Goal: Complete application form

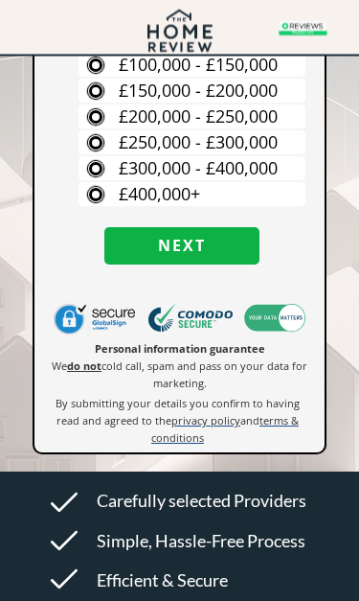
scroll to position [467, 0]
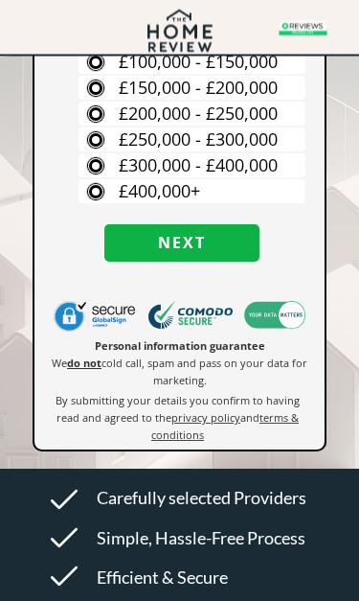
click at [248, 193] on label "£400,000+" at bounding box center [192, 192] width 227 height 24
click at [0, 0] on input "£400,000+" at bounding box center [0, 0] width 0 height 0
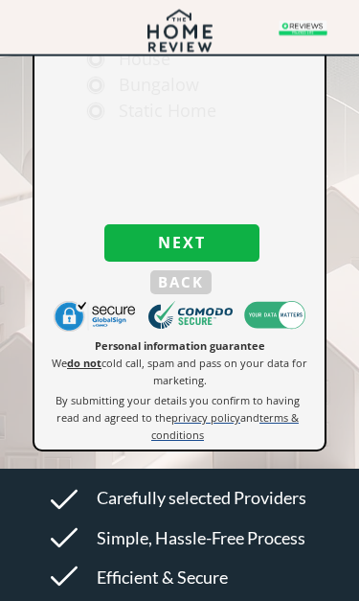
scroll to position [468, 0]
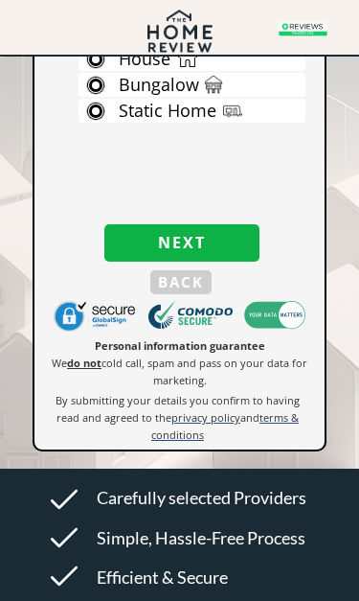
click at [226, 250] on span "Next" at bounding box center [181, 243] width 155 height 18
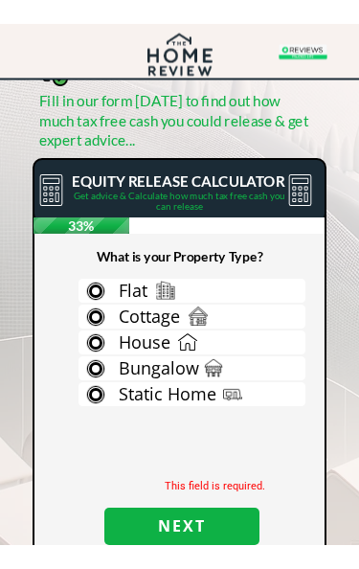
scroll to position [214, 0]
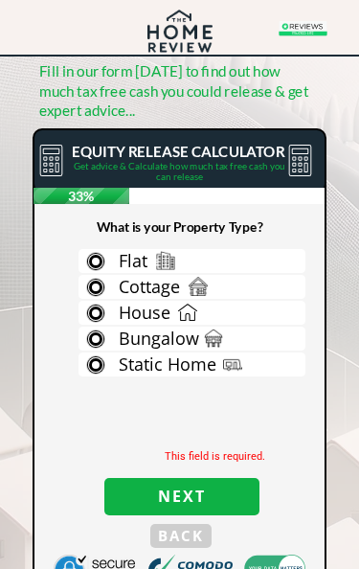
click at [196, 365] on span "Static Home" at bounding box center [168, 364] width 98 height 23
click at [0, 0] on input "Static Home" at bounding box center [0, 0] width 0 height 0
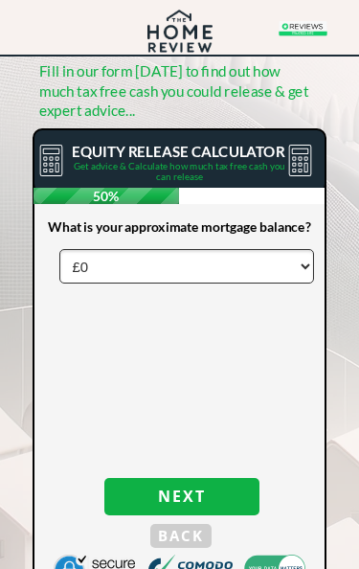
click at [185, 274] on select "£0 £5,000 £10,000 £15,000 £20,000 £25,000 £30,000 £35,000 £40,000 £45,000 £50,0…" at bounding box center [187, 266] width 256 height 34
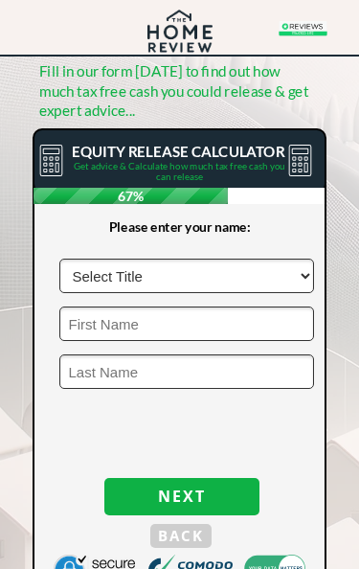
click at [205, 283] on select "Select Title Mr Mrs Ms Miss Dr Sir" at bounding box center [187, 276] width 256 height 34
select select "Mr"
click at [192, 333] on input "text" at bounding box center [187, 324] width 256 height 34
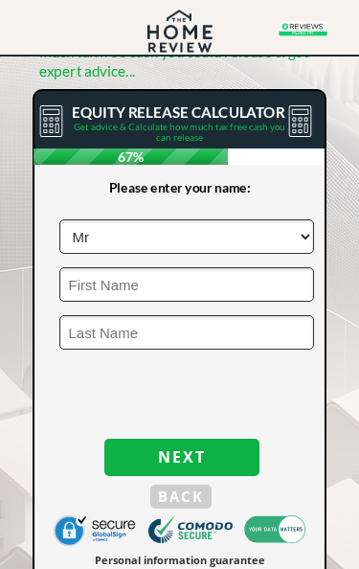
type input "Jay"
type input "Alan"
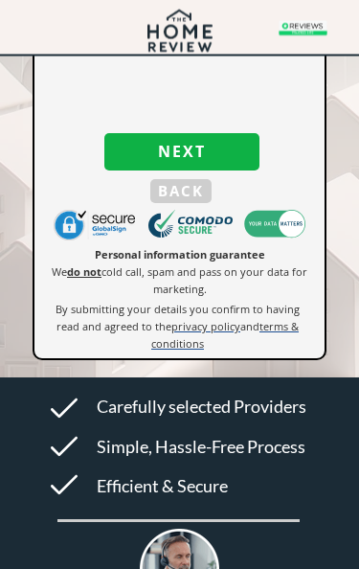
scroll to position [560, 0]
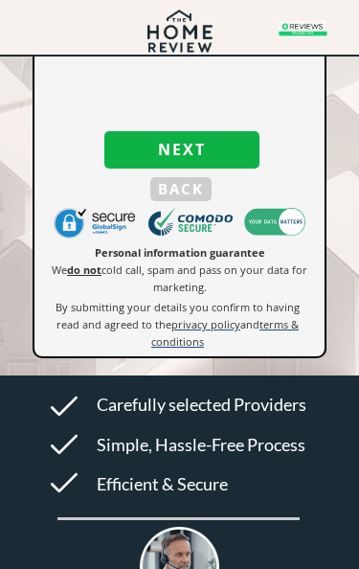
click at [231, 148] on span "Next" at bounding box center [181, 150] width 155 height 18
click at [208, 156] on span "Next" at bounding box center [181, 150] width 155 height 18
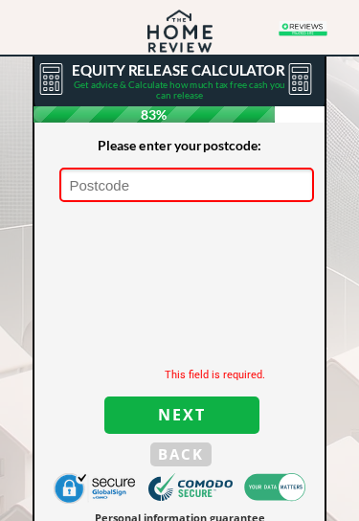
scroll to position [294, 0]
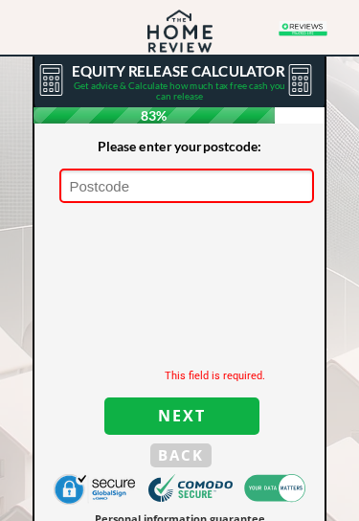
click at [151, 185] on input "text" at bounding box center [187, 186] width 256 height 34
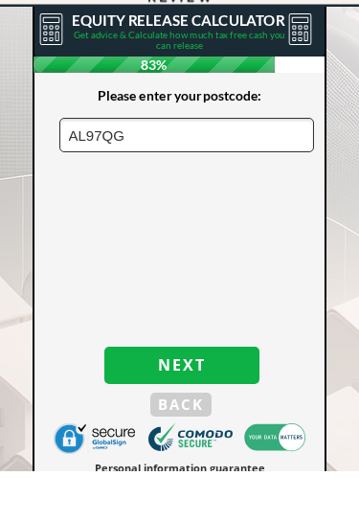
type input "AL97QG"
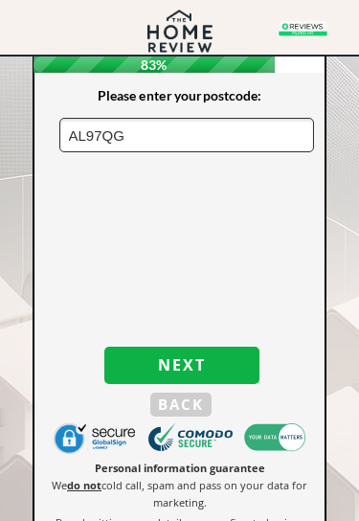
click at [208, 366] on span "Next" at bounding box center [181, 365] width 155 height 18
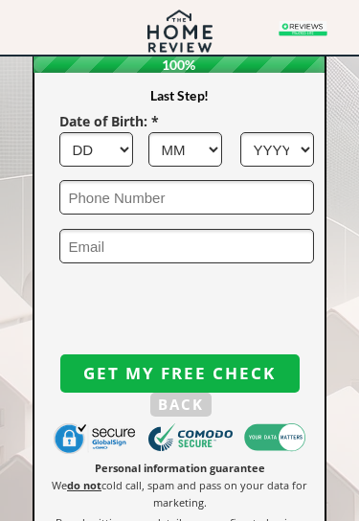
click at [122, 152] on select "DD 1 2 3 4 5 6 7 8 9 10 11 12 13 14 15 16 17 18 19 20 21 22 23 24 25 26 27 28 2…" at bounding box center [96, 149] width 75 height 34
select select "1"
click at [199, 152] on select "MM 1 2 3 4 5 6 7 8 9 10 11 12" at bounding box center [185, 149] width 75 height 34
select select "2"
click at [289, 146] on select "YYYY 1966 1965 1964 1963 1962 1961 1960 1959 1958 1957 1956 1955 1954 1953 1952…" at bounding box center [277, 149] width 75 height 34
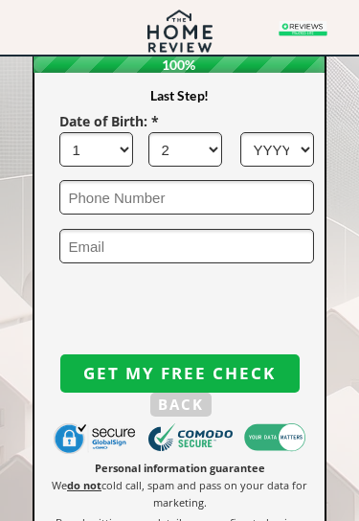
select select "1947"
click at [193, 209] on input "tel" at bounding box center [187, 197] width 256 height 34
type input "aj01707@outlook.com"
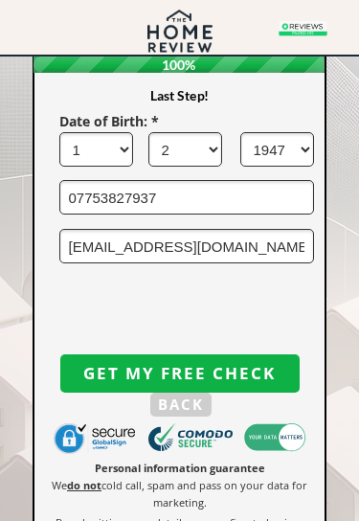
scroll to position [344, 0]
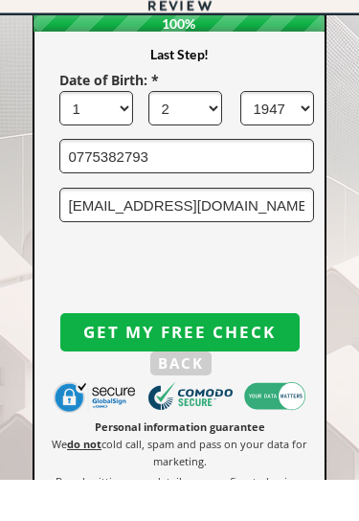
type input "07753827937"
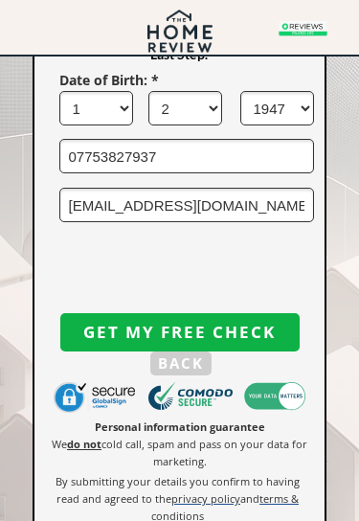
click at [252, 333] on span "GET MY FREE CHECK" at bounding box center [180, 332] width 240 height 18
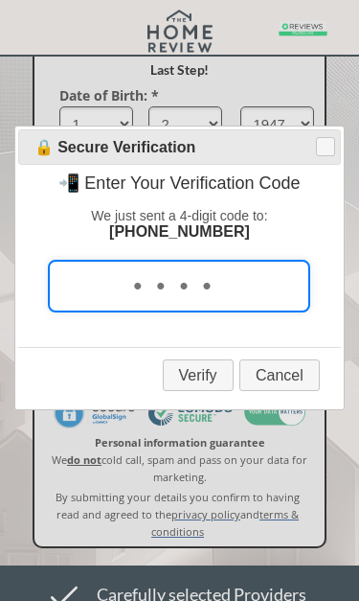
scroll to position [377, 0]
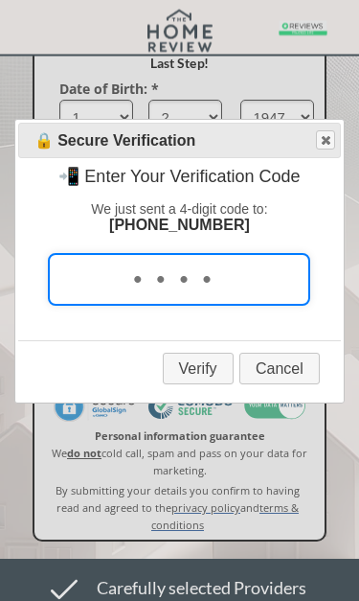
click at [177, 301] on input "tel" at bounding box center [179, 280] width 262 height 53
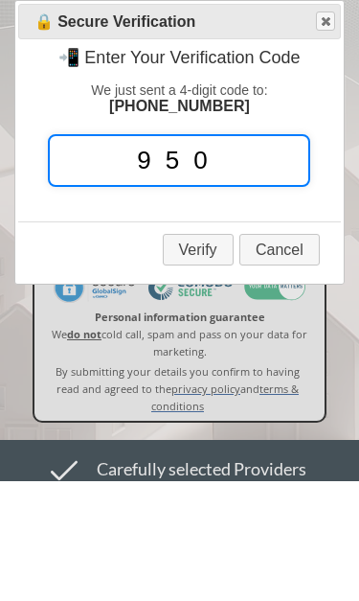
type input "9504"
click at [204, 354] on button "Verify" at bounding box center [198, 370] width 71 height 32
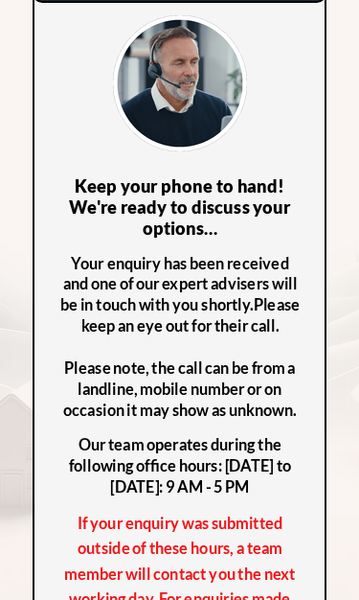
scroll to position [142, 0]
